Goal: Task Accomplishment & Management: Use online tool/utility

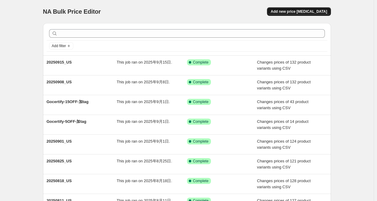
click at [296, 12] on span "Add new price change job" at bounding box center [299, 11] width 56 height 5
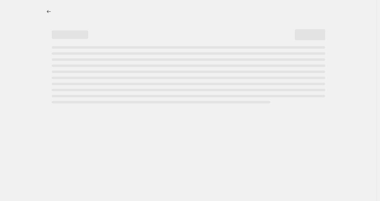
select select "percentage"
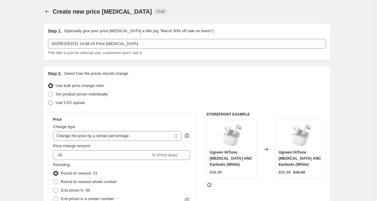
click at [66, 102] on span "Use CSV upload" at bounding box center [70, 102] width 29 height 5
click at [49, 100] on input "Use CSV upload" at bounding box center [48, 100] width 0 height 0
radio input "true"
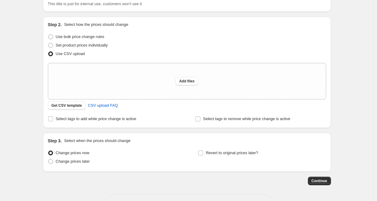
scroll to position [61, 0]
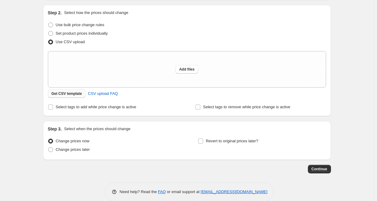
click at [73, 95] on span "Get CSV template" at bounding box center [67, 93] width 31 height 5
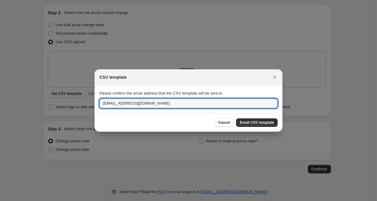
drag, startPoint x: 114, startPoint y: 103, endPoint x: 88, endPoint y: 102, distance: 26.4
type input "oujunhong@ugreen.com"
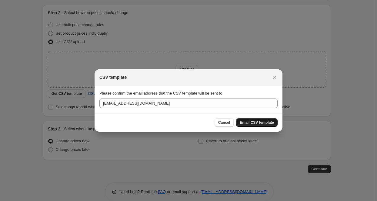
click at [254, 120] on span "Email CSV template" at bounding box center [257, 122] width 34 height 5
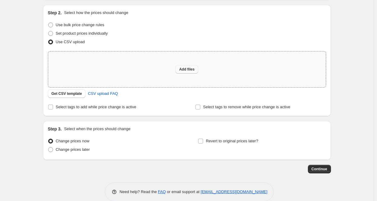
scroll to position [0, 0]
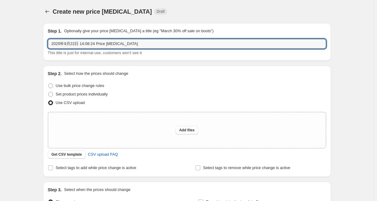
drag, startPoint x: 138, startPoint y: 46, endPoint x: 39, endPoint y: 45, distance: 98.9
click at [39, 45] on div "Step 1. Optionally give your price change job a title (eg "March 30% off sale o…" at bounding box center [184, 125] width 293 height 215
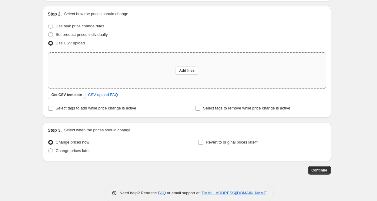
scroll to position [61, 0]
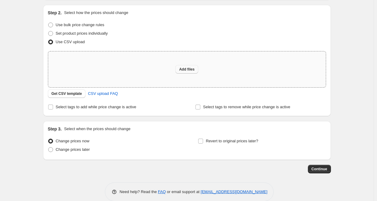
type input "20250922_US"
click at [182, 69] on span "Add files" at bounding box center [186, 69] width 15 height 5
type input "C:\fakepath\20250922_US.csv"
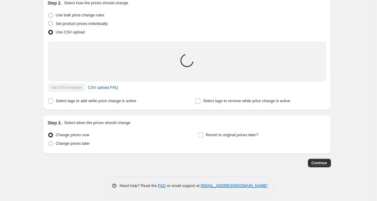
scroll to position [73, 0]
